Goal: Task Accomplishment & Management: Manage account settings

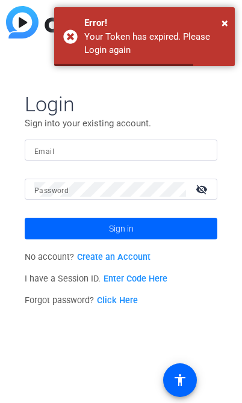
click at [148, 152] on input "Email" at bounding box center [120, 150] width 173 height 14
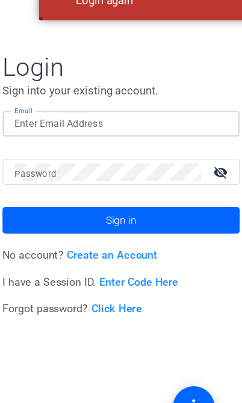
type input "[PERSON_NAME][EMAIL_ADDRESS][DOMAIN_NAME]"
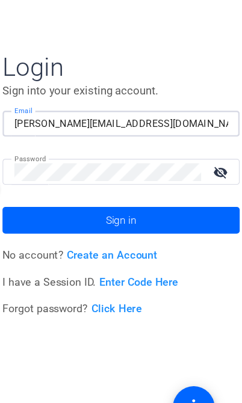
click at [150, 214] on span at bounding box center [121, 228] width 192 height 29
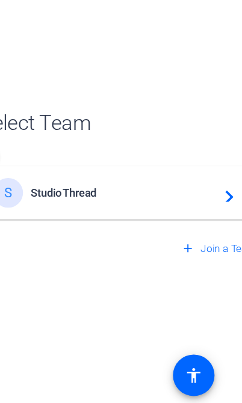
click at [188, 220] on div "S StudioThread navigate_next" at bounding box center [120, 232] width 207 height 24
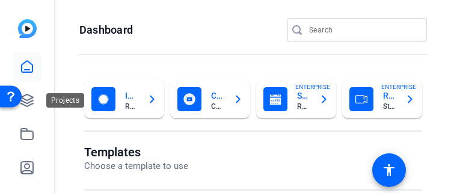
click at [31, 97] on icon at bounding box center [27, 100] width 14 height 14
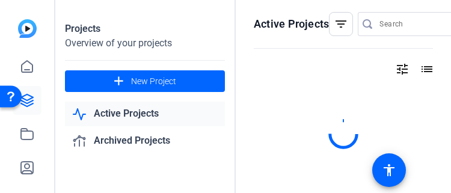
click at [49, 109] on div "S" at bounding box center [27, 96] width 54 height 193
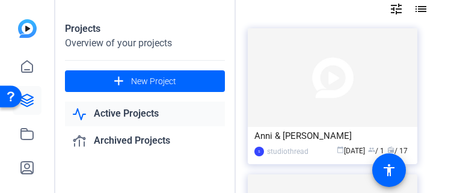
scroll to position [61, 6]
click at [241, 93] on img at bounding box center [333, 77] width 170 height 99
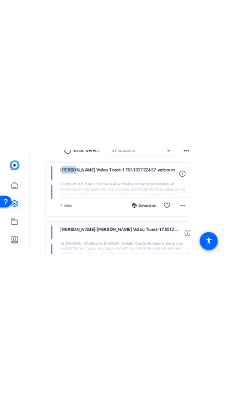
scroll to position [411, 0]
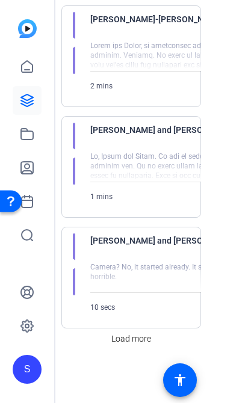
click at [137, 343] on span "Load more" at bounding box center [131, 339] width 40 height 13
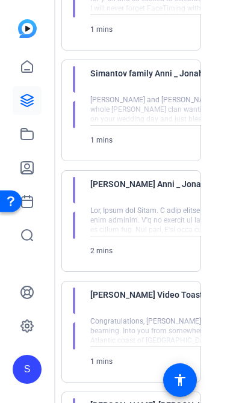
scroll to position [828, 0]
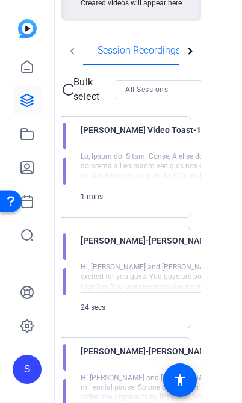
scroll to position [327, 0]
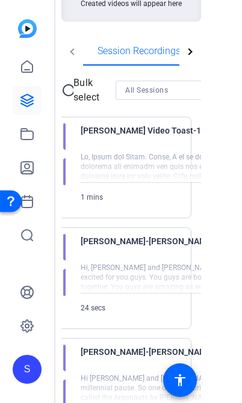
copy span "[PERSON_NAME]"
click at [97, 255] on span "[PERSON_NAME]-[PERSON_NAME] Video Toast-1755125232196-webcam" at bounding box center [192, 248] width 223 height 29
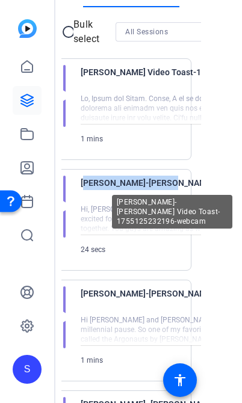
scroll to position [384, 0]
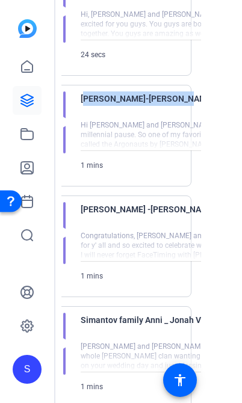
scroll to position [593, 0]
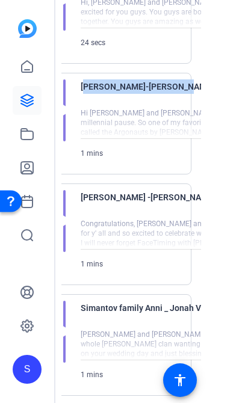
click at [54, 227] on div "S" at bounding box center [27, 201] width 54 height 403
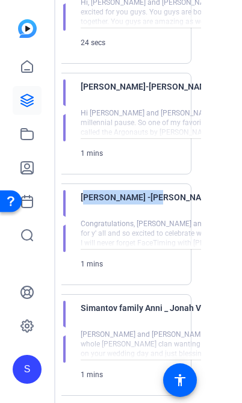
copy span "[PERSON_NAME]"
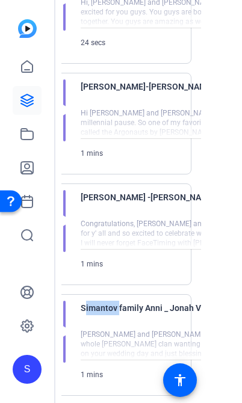
copy span "Simantov"
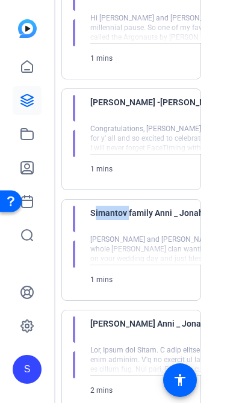
scroll to position [700, 0]
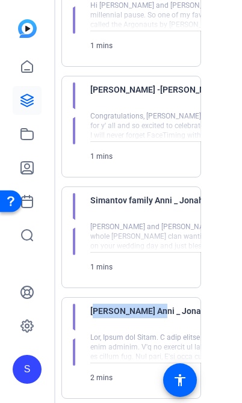
copy span "[PERSON_NAME]"
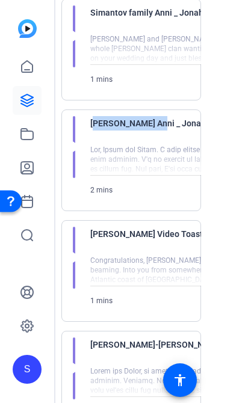
scroll to position [0, 0]
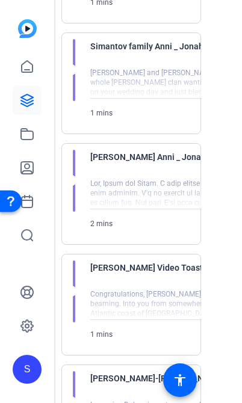
scroll to position [867, 0]
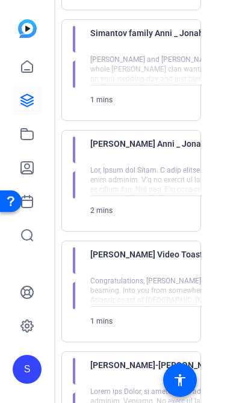
click at [147, 334] on div "1 mins Download favorite_border more_horiz" at bounding box center [211, 321] width 242 height 29
copy span "[PERSON_NAME]"
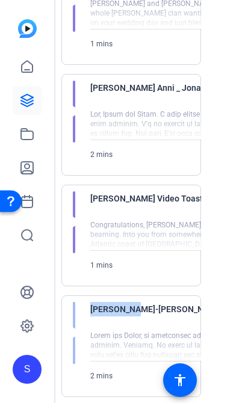
copy div "[PERSON_NAME]"
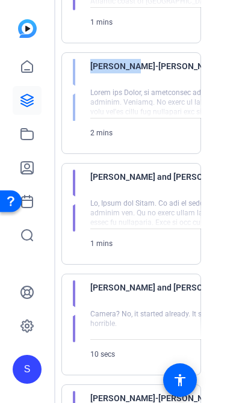
scroll to position [1165, 0]
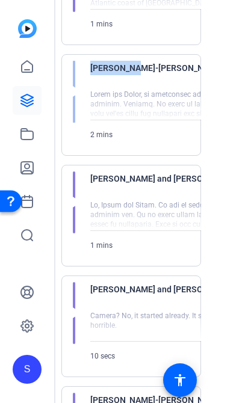
click at [158, 291] on span "[PERSON_NAME] and [PERSON_NAME]-[PERSON_NAME] Video Toast-1754359924695-webcam" at bounding box center [201, 296] width 223 height 29
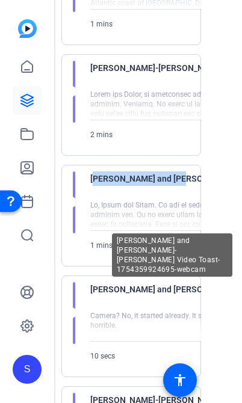
copy span "[PERSON_NAME] and [PERSON_NAME]"
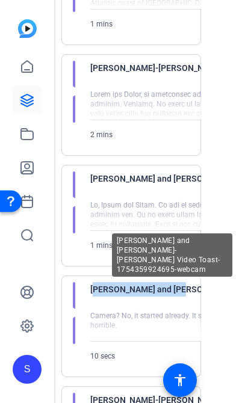
copy span "[PERSON_NAME] and [PERSON_NAME]"
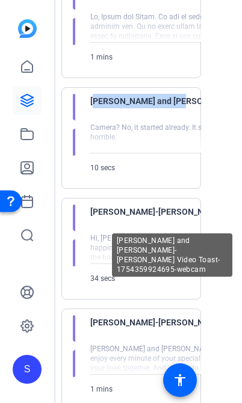
scroll to position [1350, 0]
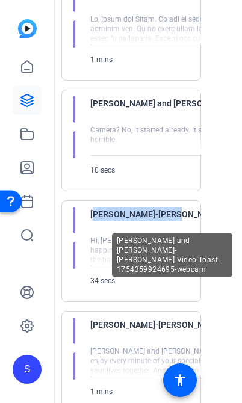
copy span "[PERSON_NAME]"
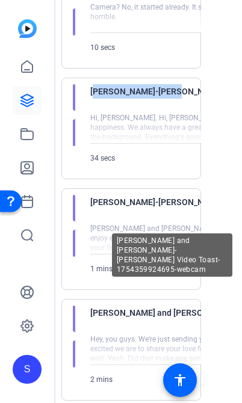
scroll to position [1475, 0]
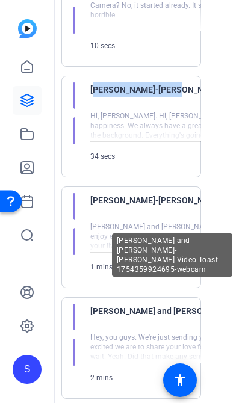
click at [100, 224] on div at bounding box center [215, 237] width 251 height 30
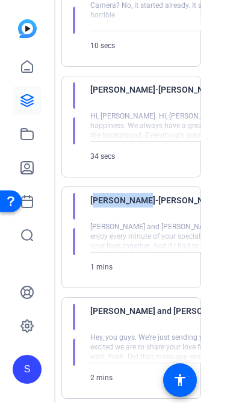
copy span "[PERSON_NAME]"
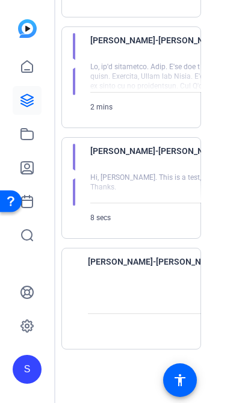
scroll to position [1966, 0]
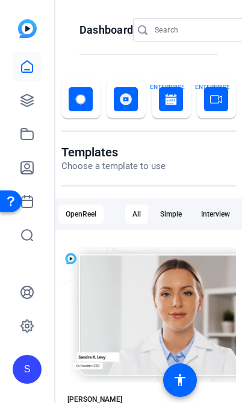
click at [29, 101] on icon at bounding box center [27, 100] width 14 height 14
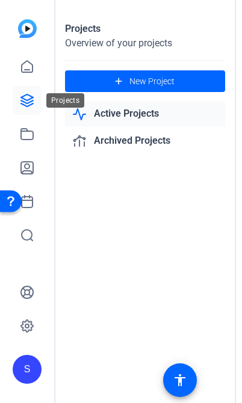
click at [28, 98] on icon at bounding box center [27, 100] width 14 height 14
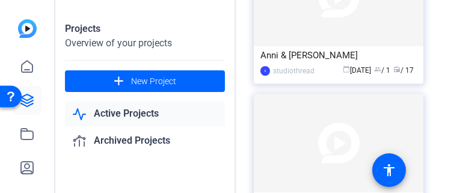
scroll to position [141, 0]
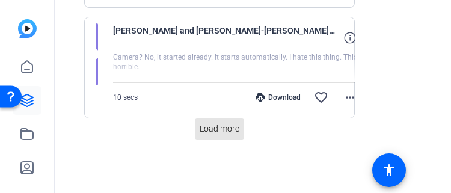
click at [227, 132] on span "Load more" at bounding box center [220, 129] width 40 height 13
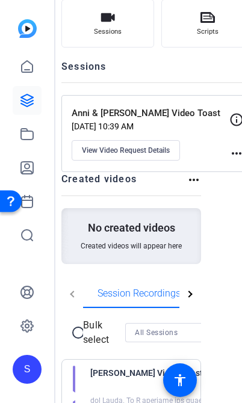
scroll to position [94, 0]
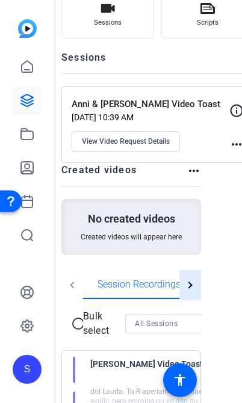
click at [194, 293] on div at bounding box center [190, 285] width 22 height 30
click at [199, 292] on div at bounding box center [190, 285] width 22 height 30
